Goal: Navigation & Orientation: Find specific page/section

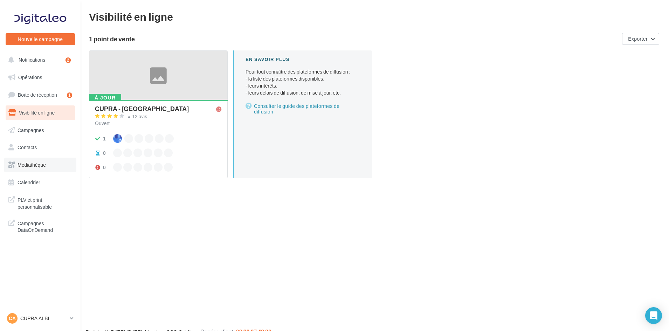
click at [35, 162] on span "Médiathèque" at bounding box center [32, 165] width 28 height 6
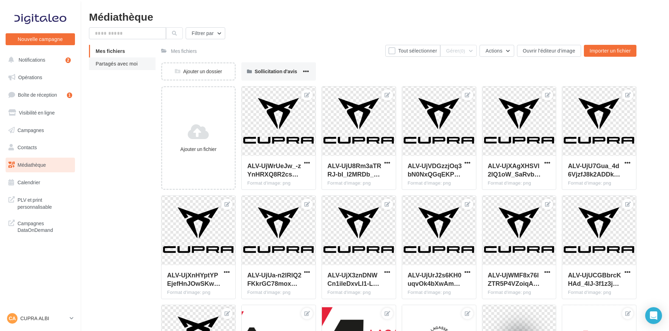
click at [117, 65] on span "Partagés avec moi" at bounding box center [117, 64] width 42 height 6
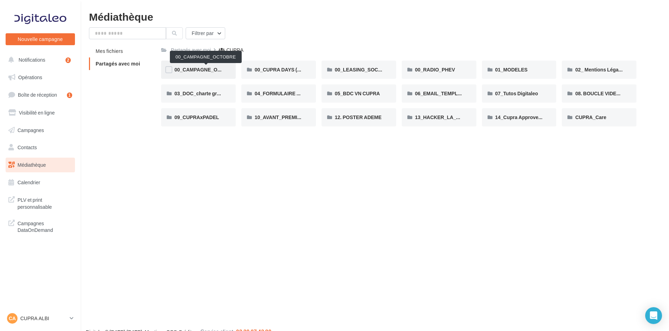
click at [198, 68] on span "00_CAMPAGNE_OCTOBRE" at bounding box center [206, 70] width 64 height 6
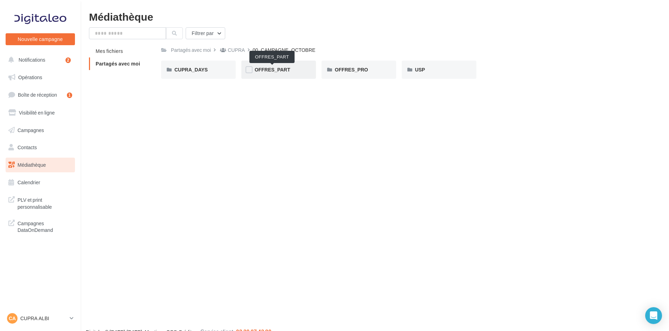
click at [272, 70] on span "OFFRES_PART" at bounding box center [273, 70] width 36 height 6
click at [114, 66] on span "Partagés avec moi" at bounding box center [118, 64] width 44 height 6
